Goal: Transaction & Acquisition: Book appointment/travel/reservation

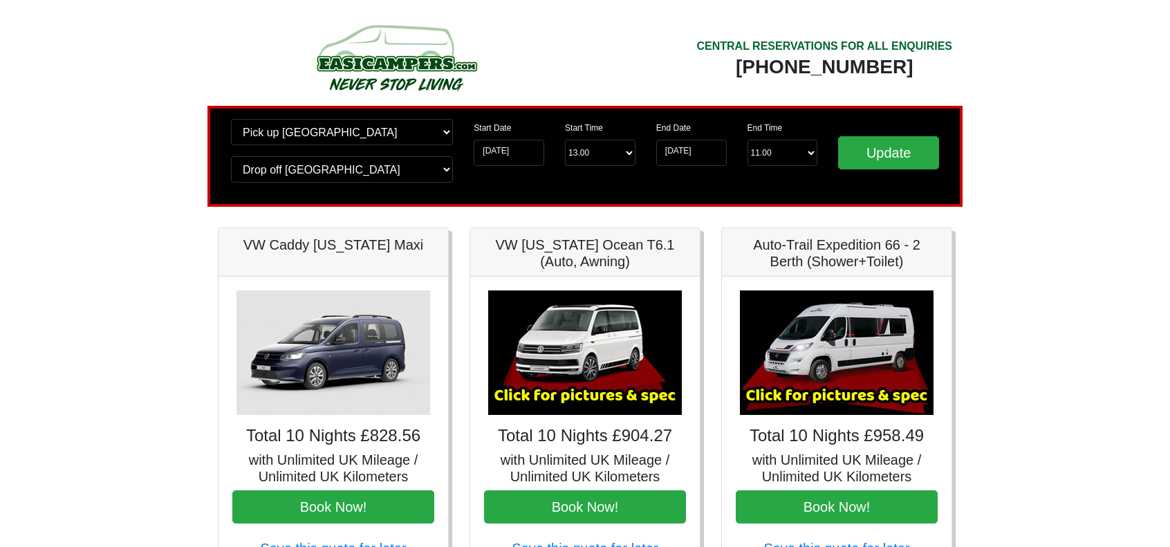
scroll to position [69, 0]
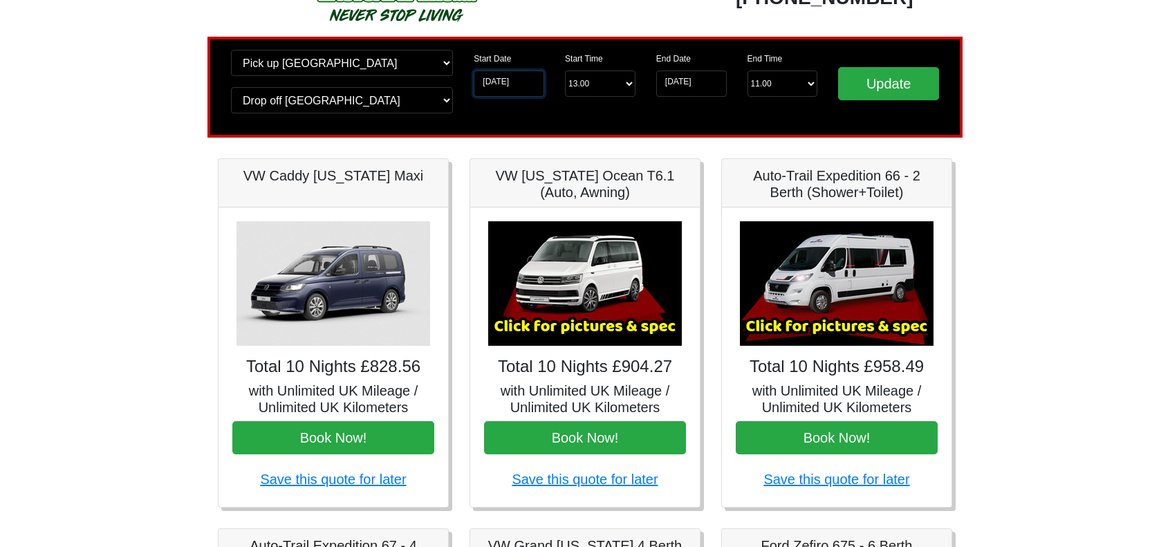
click at [509, 80] on input "09-10-2025" at bounding box center [509, 84] width 71 height 26
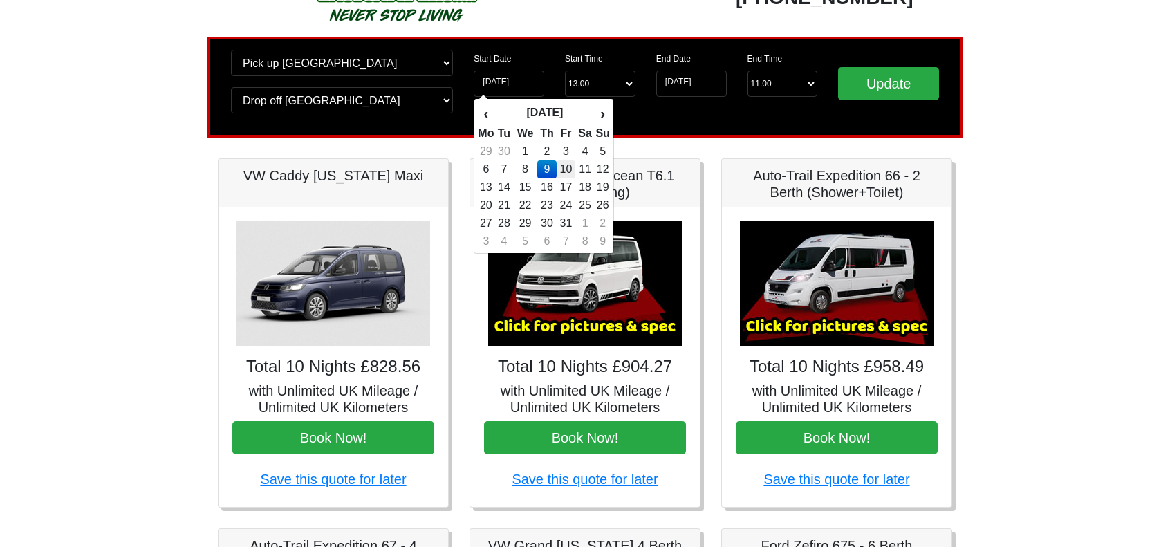
click at [570, 167] on td "10" at bounding box center [566, 169] width 19 height 18
type input "[DATE]"
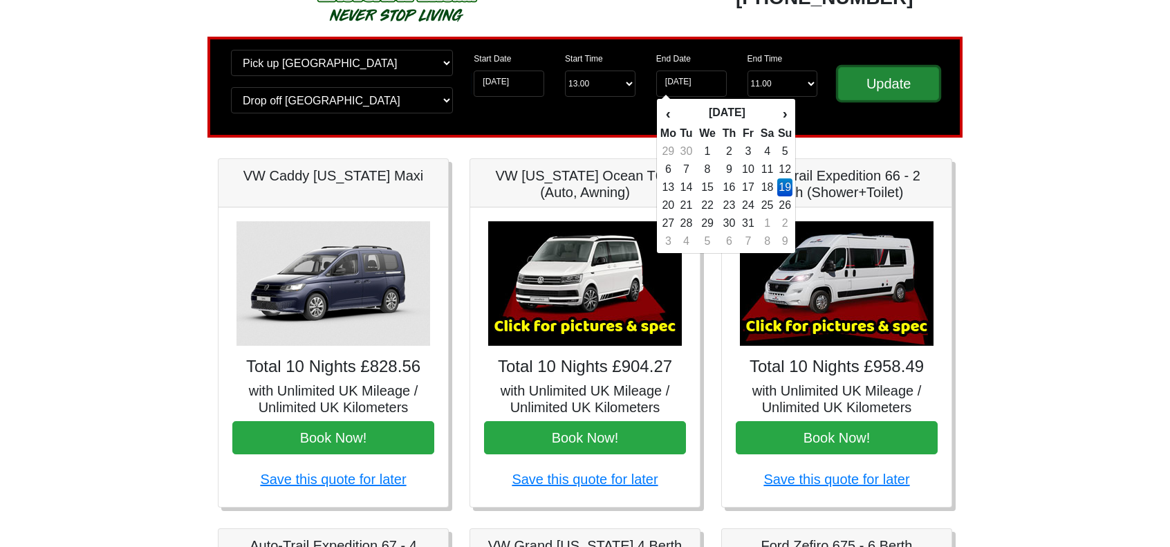
click at [906, 82] on input "Update" at bounding box center [888, 83] width 101 height 33
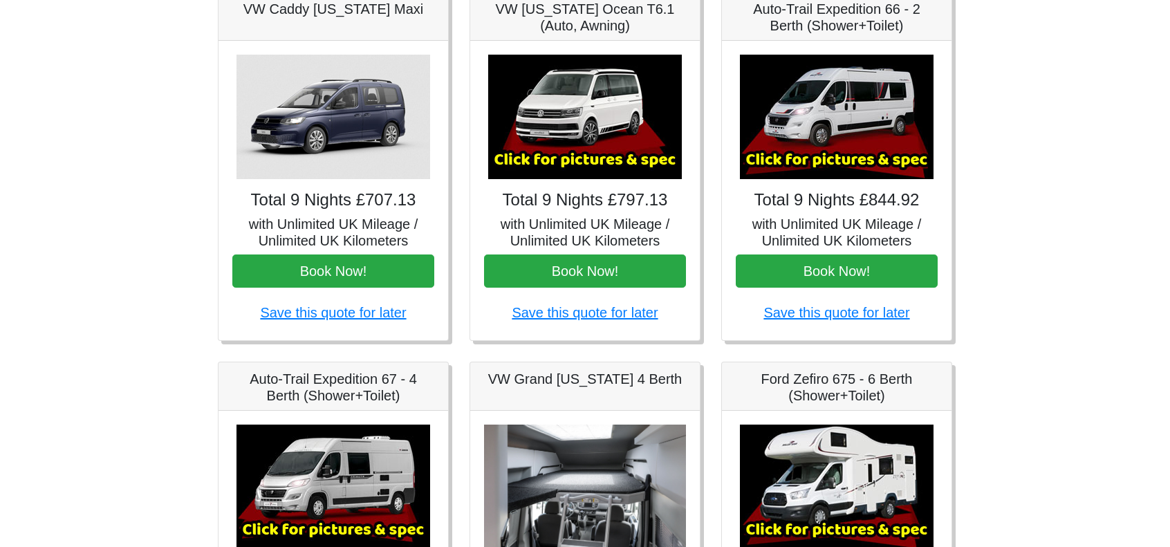
scroll to position [139, 0]
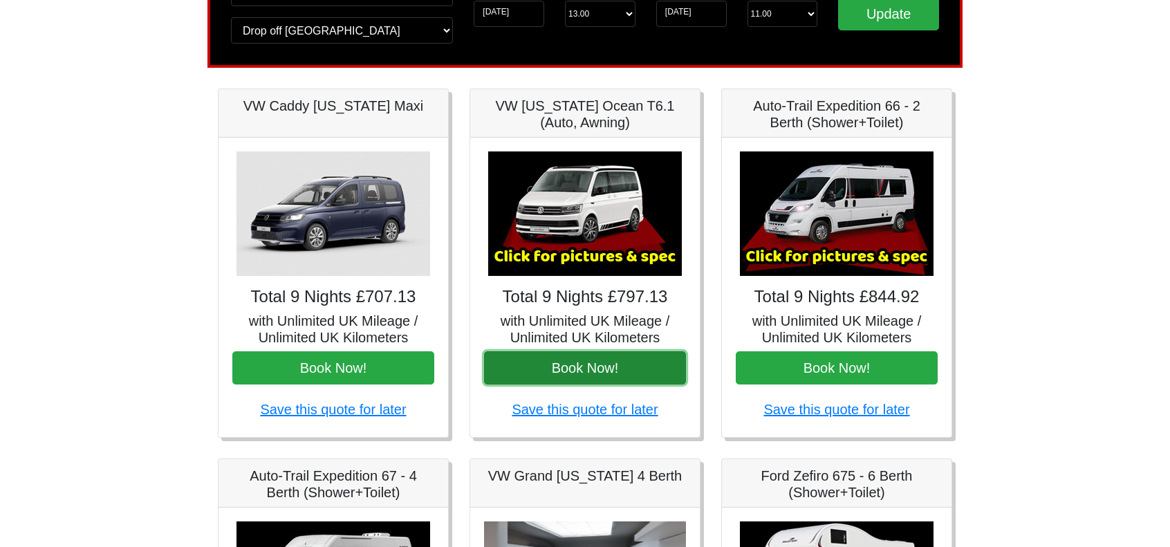
click at [601, 359] on button "Book Now!" at bounding box center [585, 367] width 202 height 33
click at [601, 360] on button "Book Now!" at bounding box center [585, 367] width 202 height 33
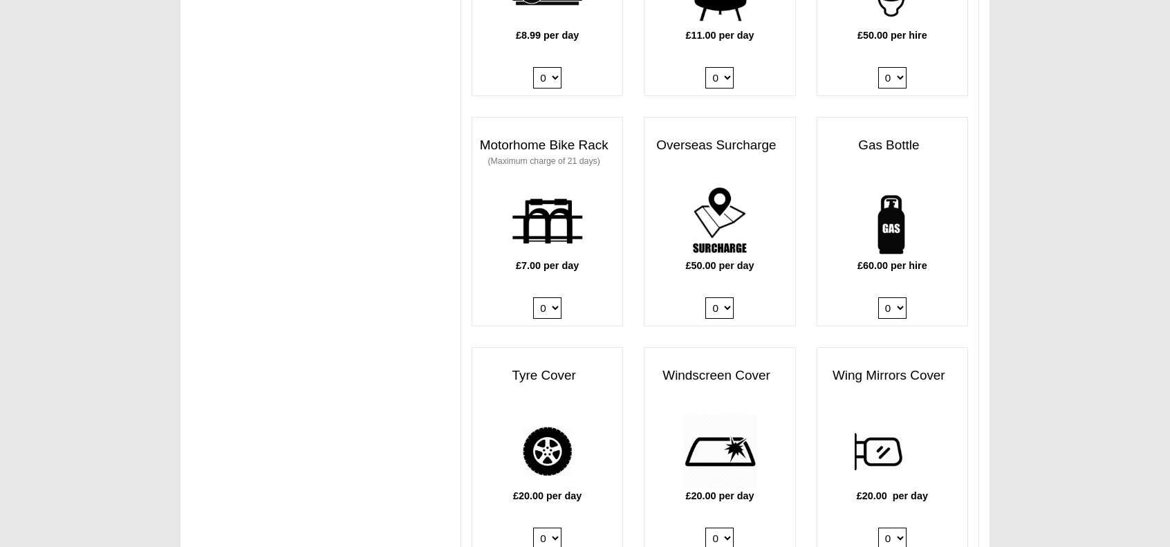
scroll to position [899, 0]
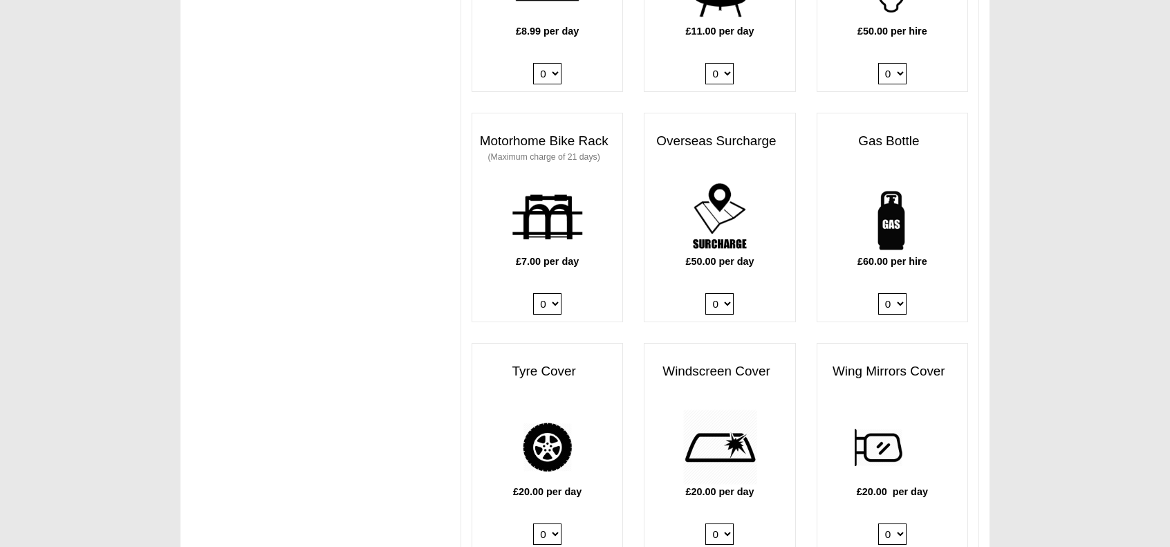
click at [899, 293] on select "0 1" at bounding box center [892, 303] width 28 height 21
select select "Gas Bottle x QTY 1 @ 60.00 GBP per hire."
click at [878, 293] on select "0 1" at bounding box center [892, 303] width 28 height 21
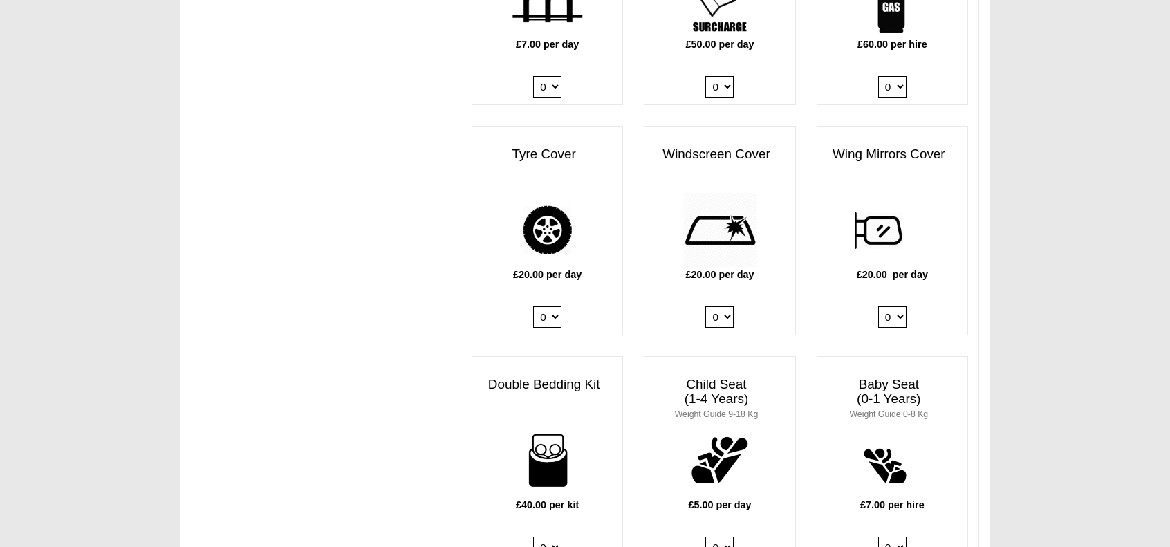
scroll to position [1314, 0]
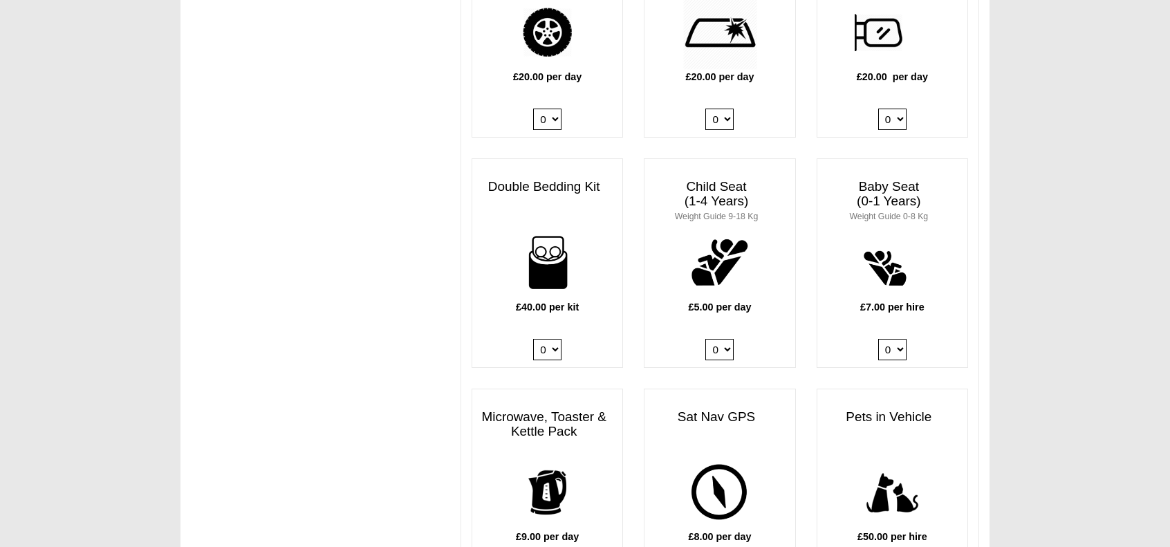
click at [550, 339] on select "0 1 2 3 4" at bounding box center [547, 349] width 28 height 21
select select "Double Bedding Kit x QTY 1 @ 40.00 GBP per kit."
click at [533, 339] on select "0 1 2 3 4" at bounding box center [547, 349] width 28 height 21
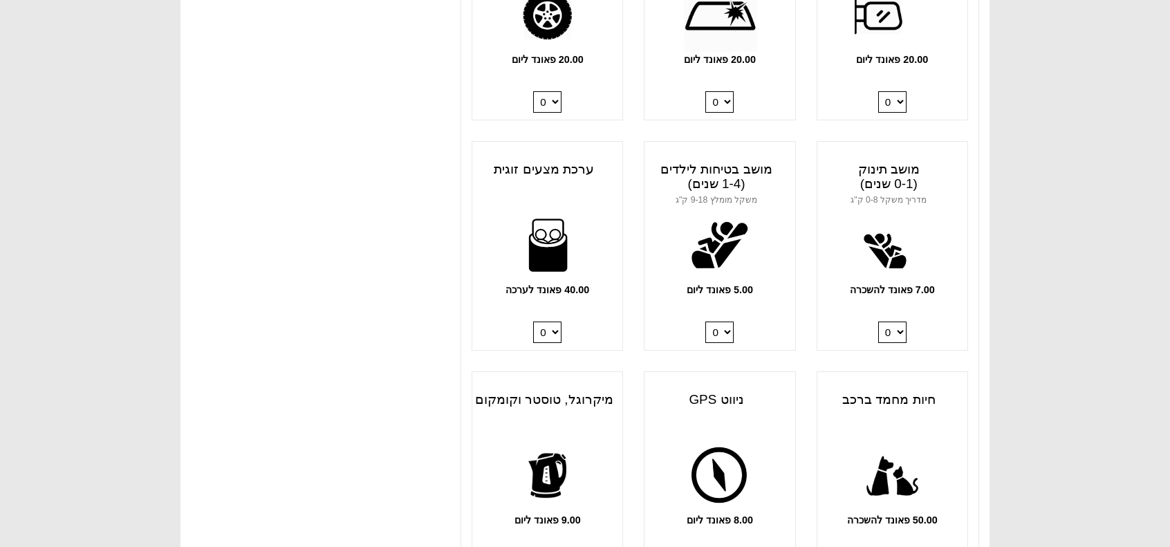
click at [396, 236] on div "חשוב: אנו ממליצים לשוכרים לרכוש בקבוק גז מלא כבר עכשיו. גז נדרש לבישול, חימום ו…" at bounding box center [584, 160] width 809 height 2738
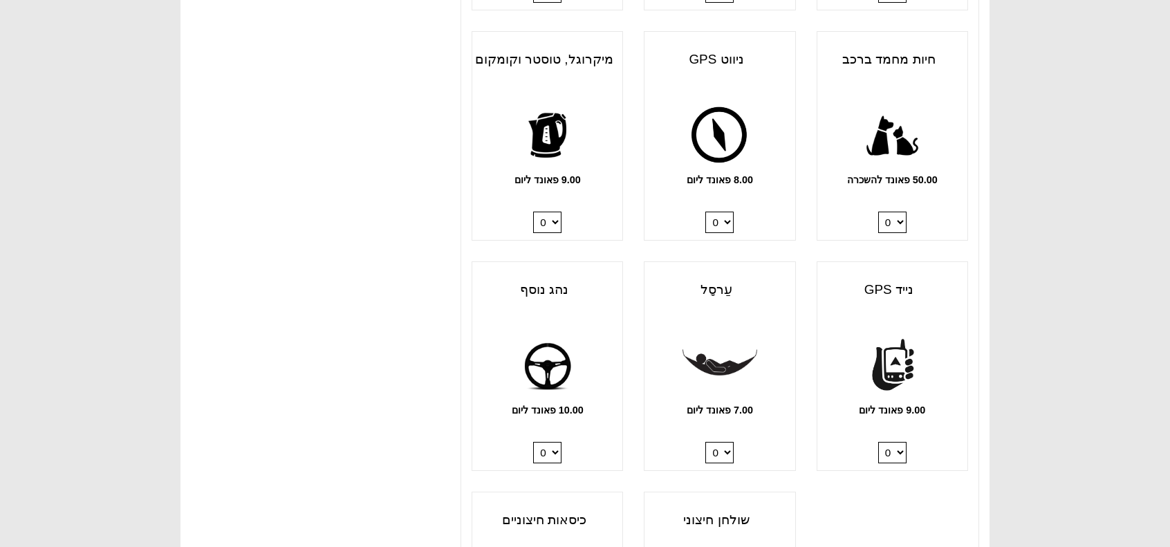
scroll to position [1798, 0]
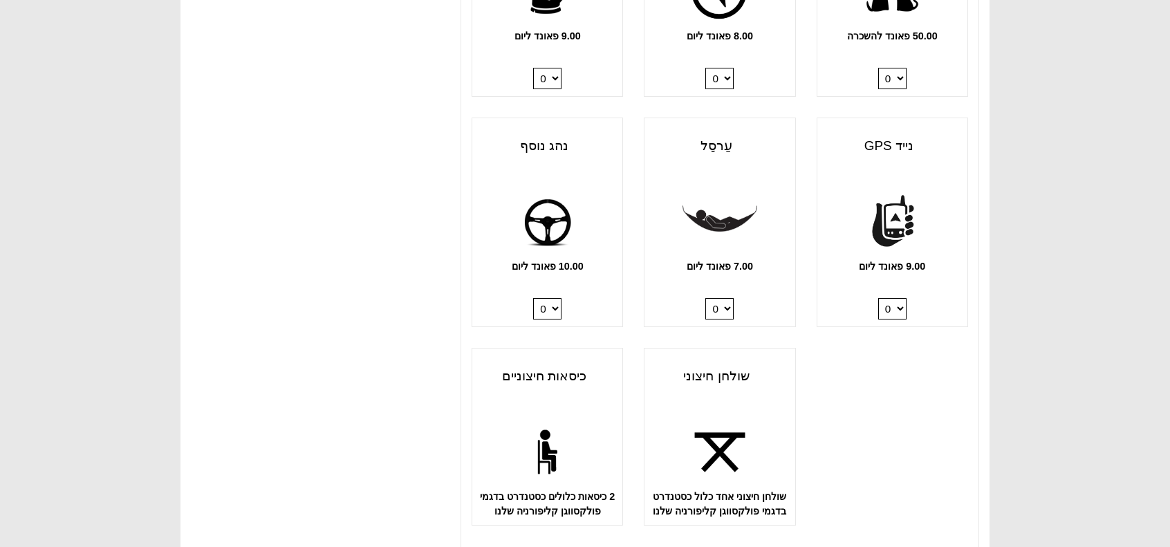
click at [545, 313] on select "0 1" at bounding box center [547, 308] width 28 height 21
select select "Extra Driver x QTY 1 @ 10.00 GBP per day."
click at [533, 298] on select "0 1" at bounding box center [547, 308] width 28 height 21
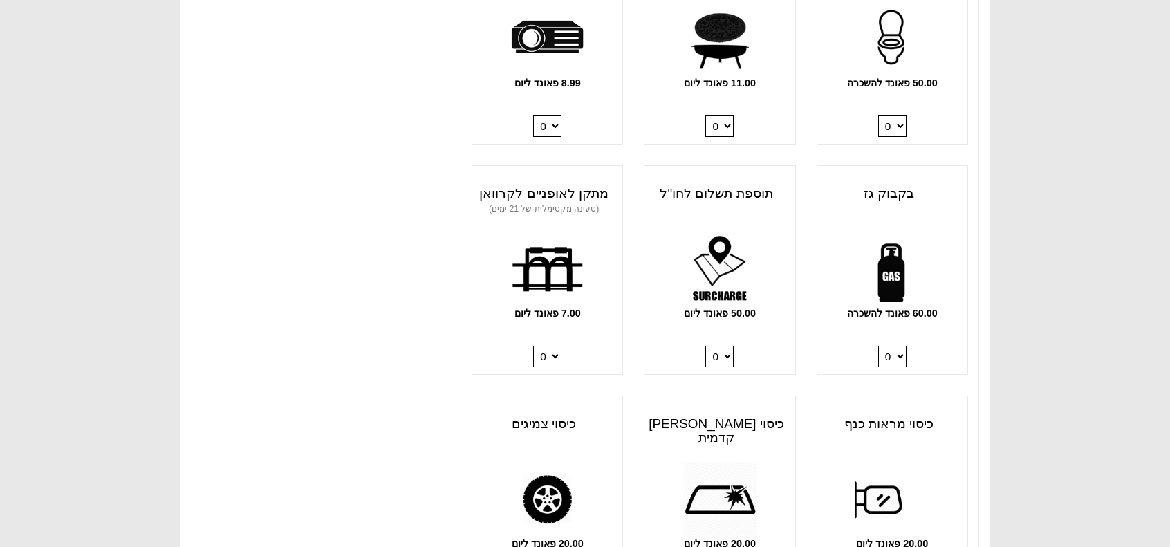
scroll to position [346, 0]
